Goal: Task Accomplishment & Management: Use online tool/utility

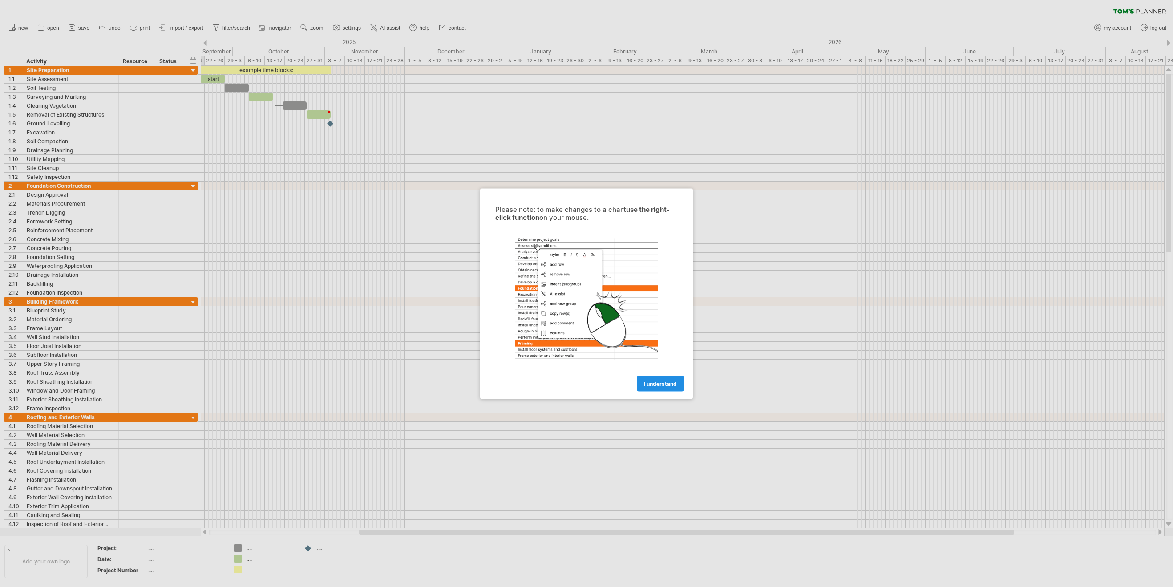
click at [664, 381] on span "I understand" at bounding box center [660, 383] width 33 height 7
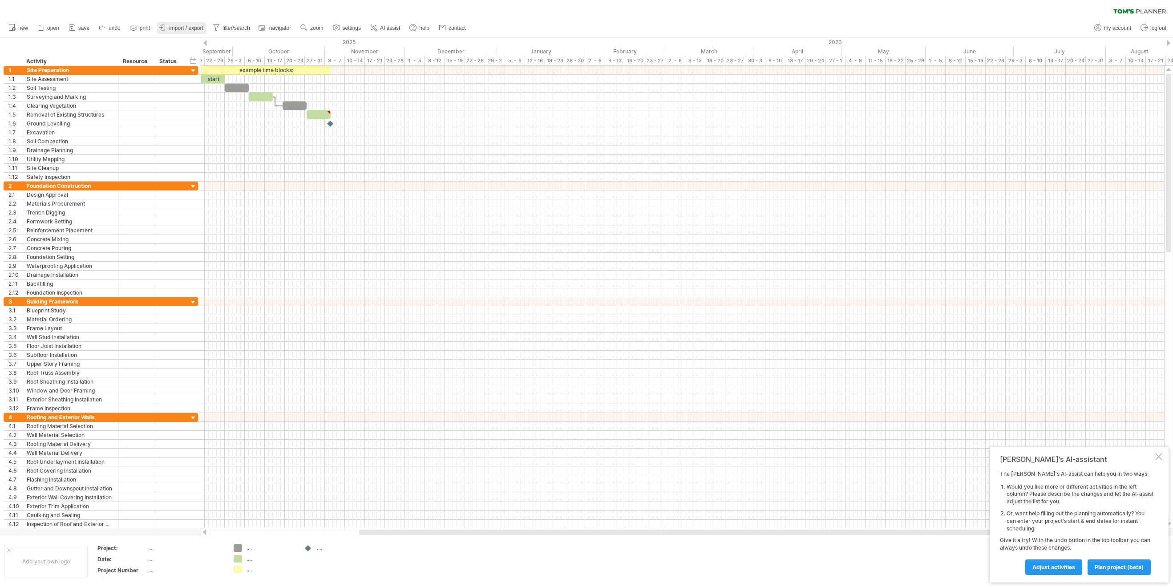
click at [181, 27] on span "import / export" at bounding box center [186, 28] width 34 height 6
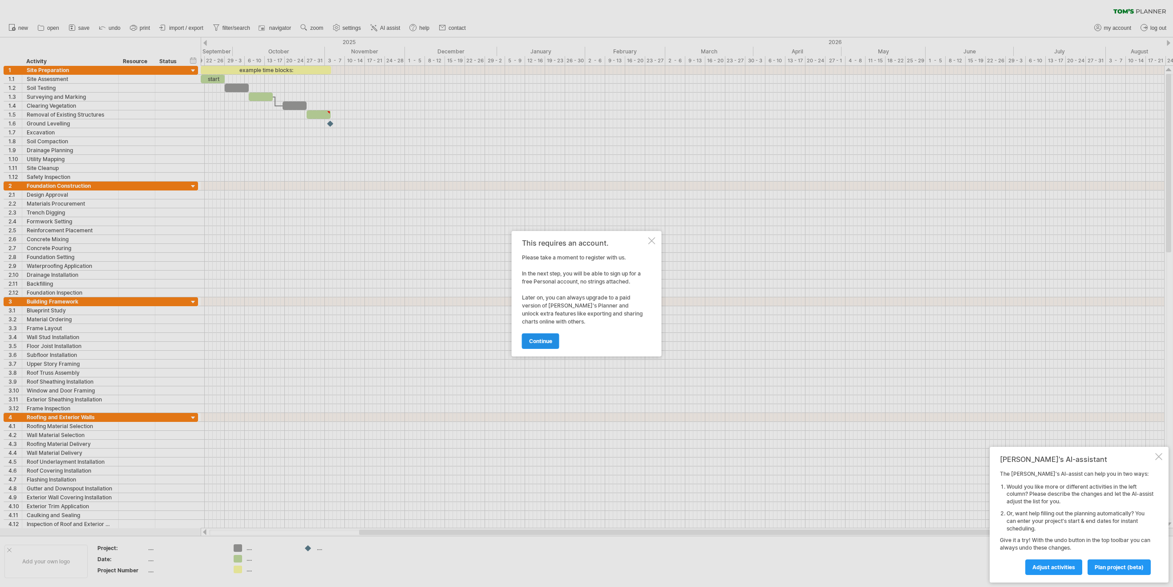
click at [538, 343] on span "continue" at bounding box center [540, 341] width 23 height 7
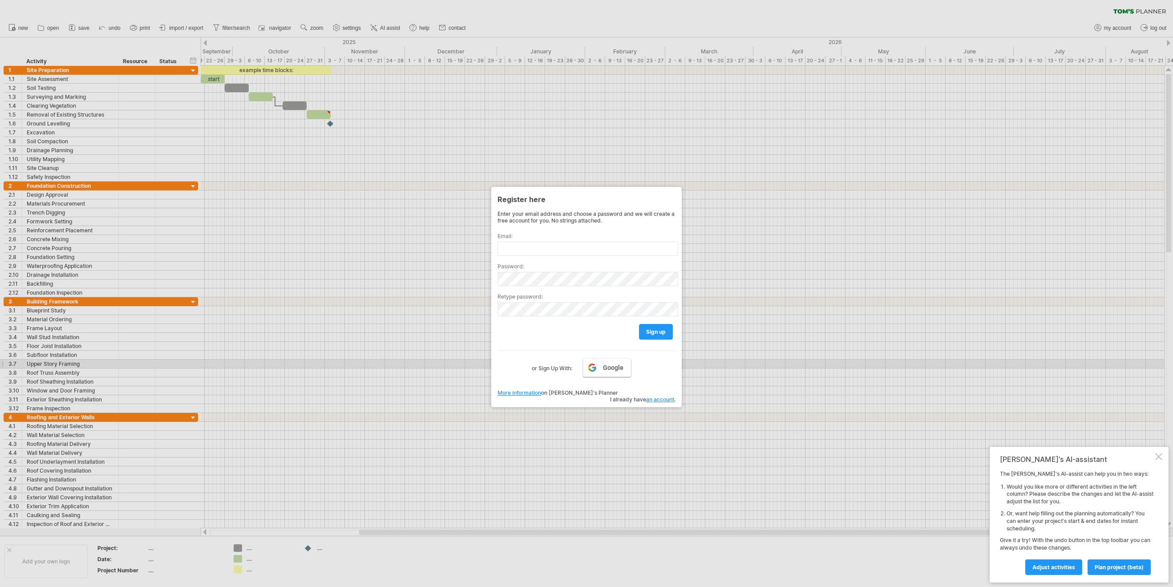
click at [595, 368] on link "Google" at bounding box center [607, 367] width 48 height 19
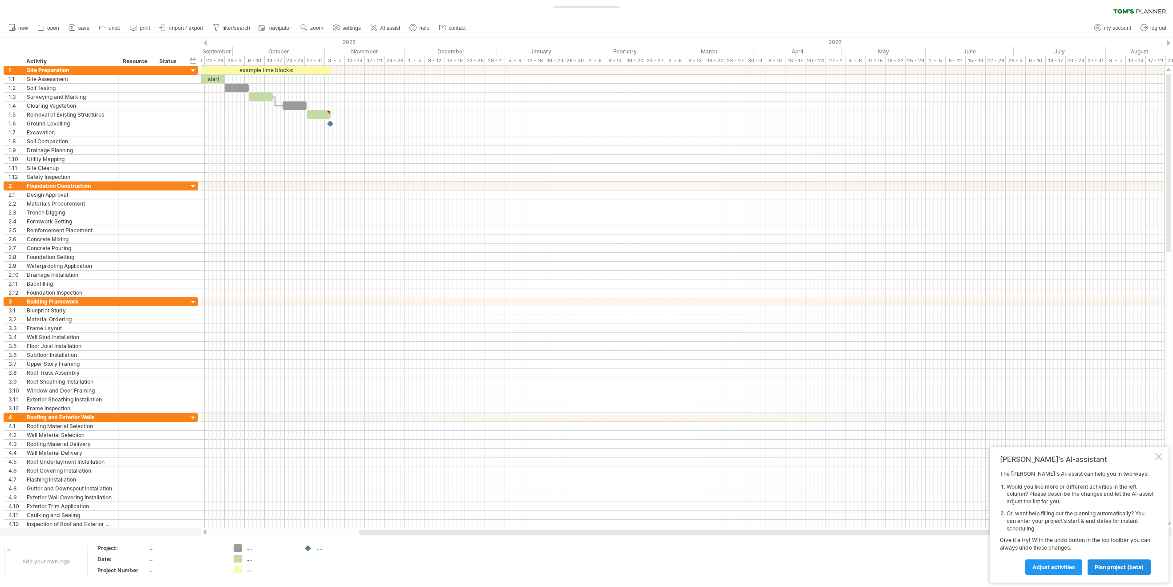
click at [1130, 570] on span "plan project (beta)" at bounding box center [1118, 567] width 49 height 7
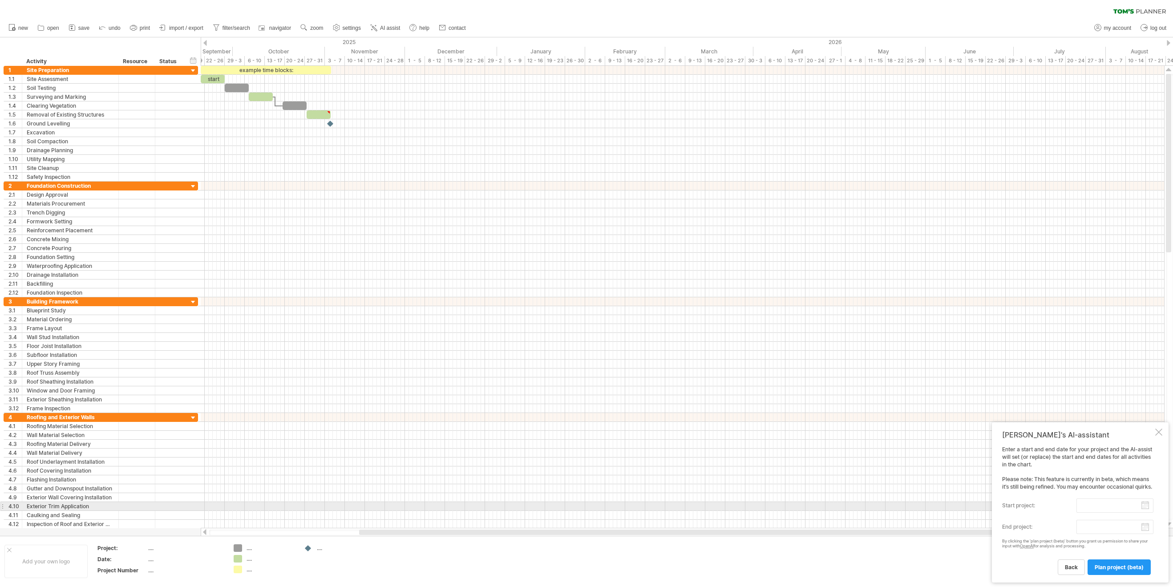
click at [1144, 506] on input "start project:" at bounding box center [1114, 505] width 77 height 14
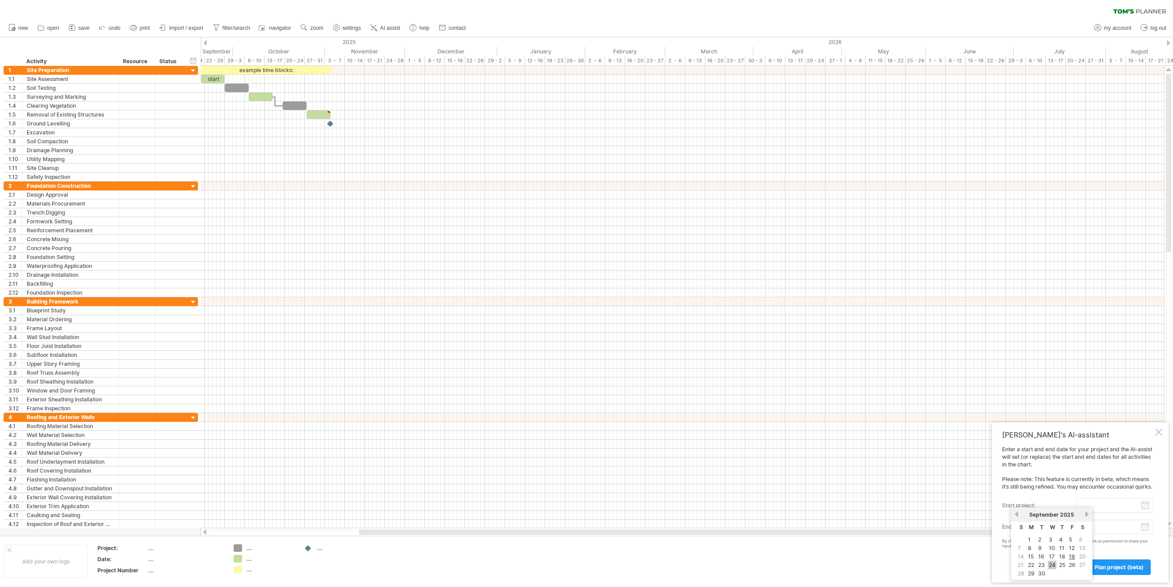
click at [1051, 565] on link "24" at bounding box center [1052, 565] width 8 height 8
type input "********"
click at [1146, 530] on body "progress(100%) Trying to reach [DOMAIN_NAME] Connected again... 0% clear filter…" at bounding box center [586, 294] width 1173 height 589
click at [1169, 515] on link "next" at bounding box center [1168, 515] width 7 height 7
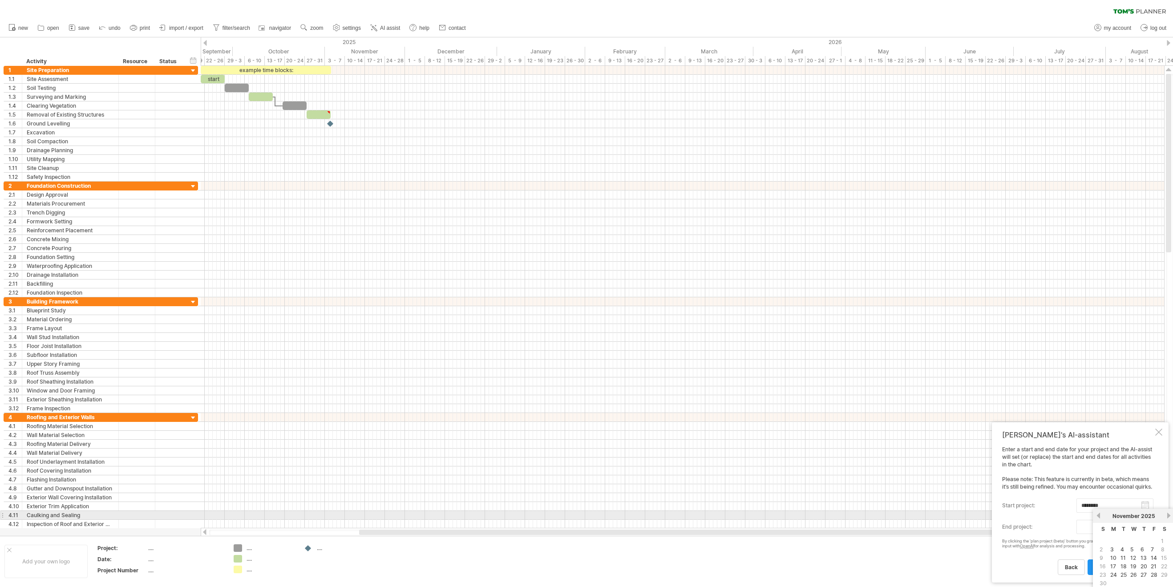
click at [1169, 515] on link "next" at bounding box center [1168, 515] width 7 height 7
click at [1169, 515] on link "next" at bounding box center [1167, 515] width 7 height 7
click at [1122, 573] on link "31" at bounding box center [1123, 574] width 8 height 8
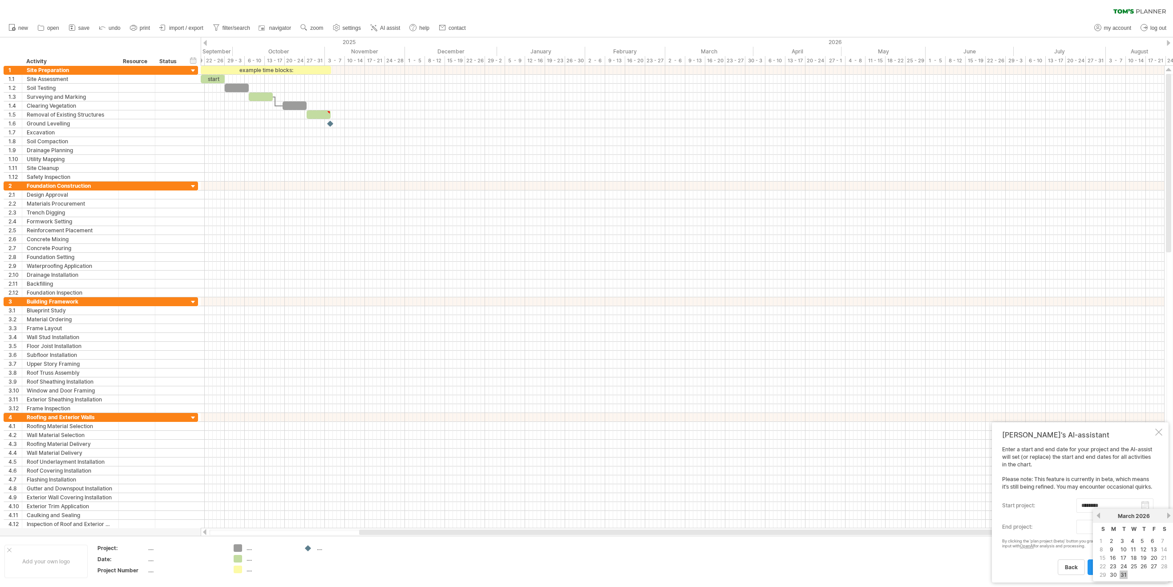
type input "********"
click at [1122, 569] on span "plan project (beta)" at bounding box center [1118, 567] width 49 height 7
